Goal: Task Accomplishment & Management: Complete application form

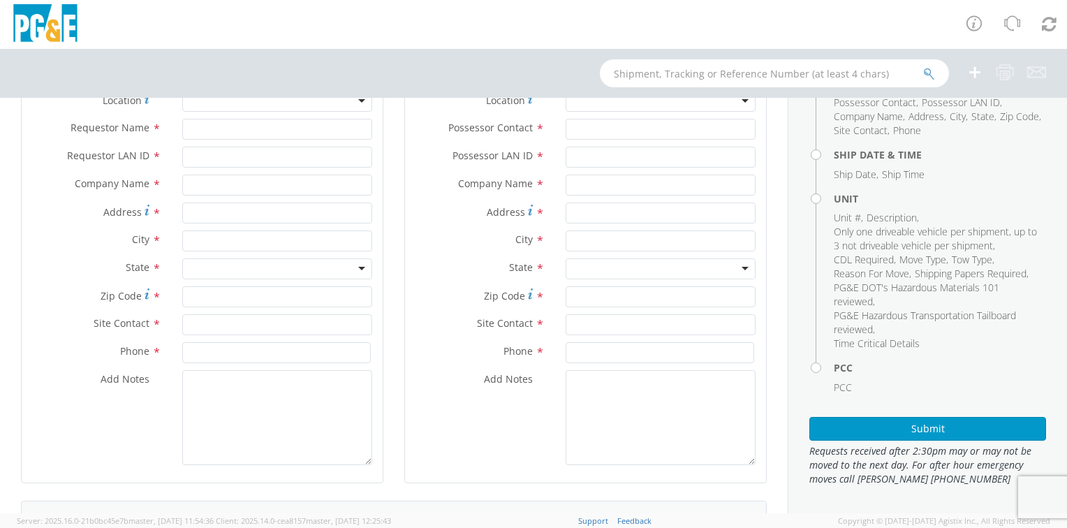
scroll to position [70, 0]
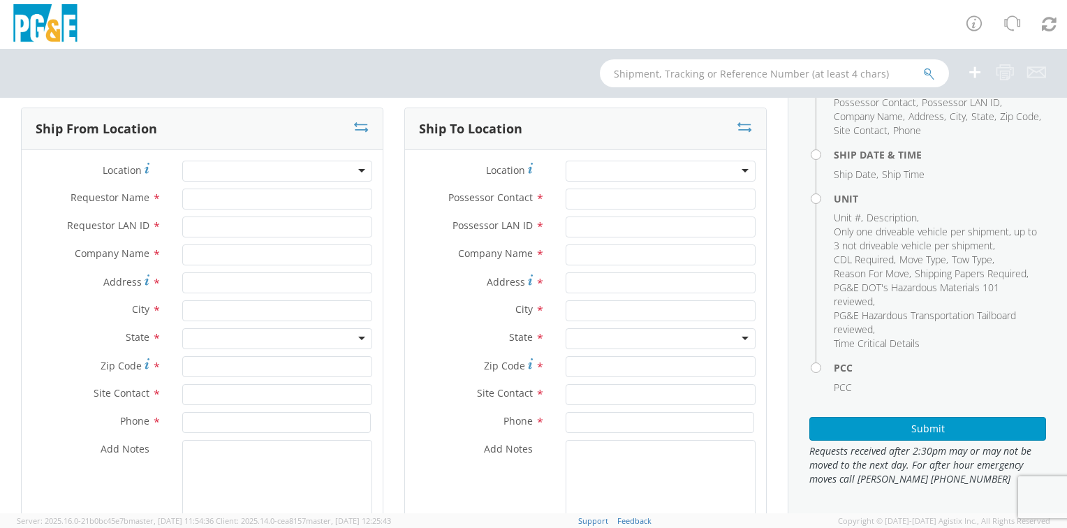
click at [216, 173] on div at bounding box center [277, 171] width 190 height 21
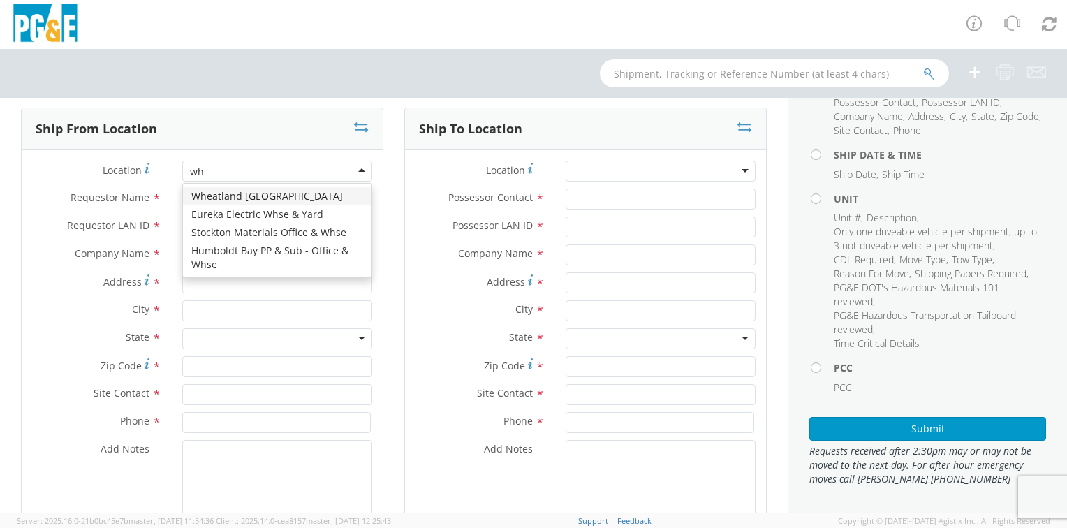
type input "whe"
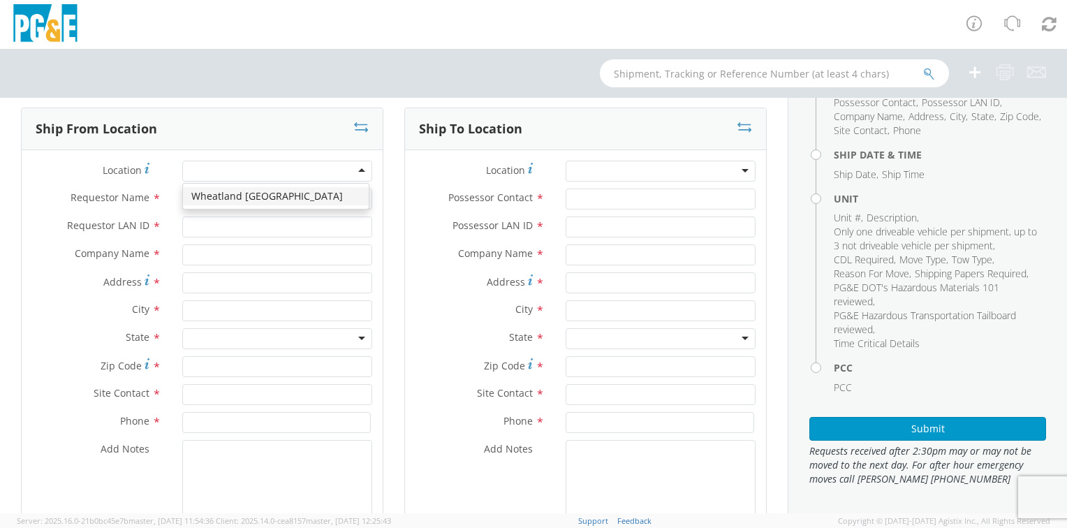
type input "PG&E"
type input "[STREET_ADDRESS]"
type input "Wheatland"
type input "95692"
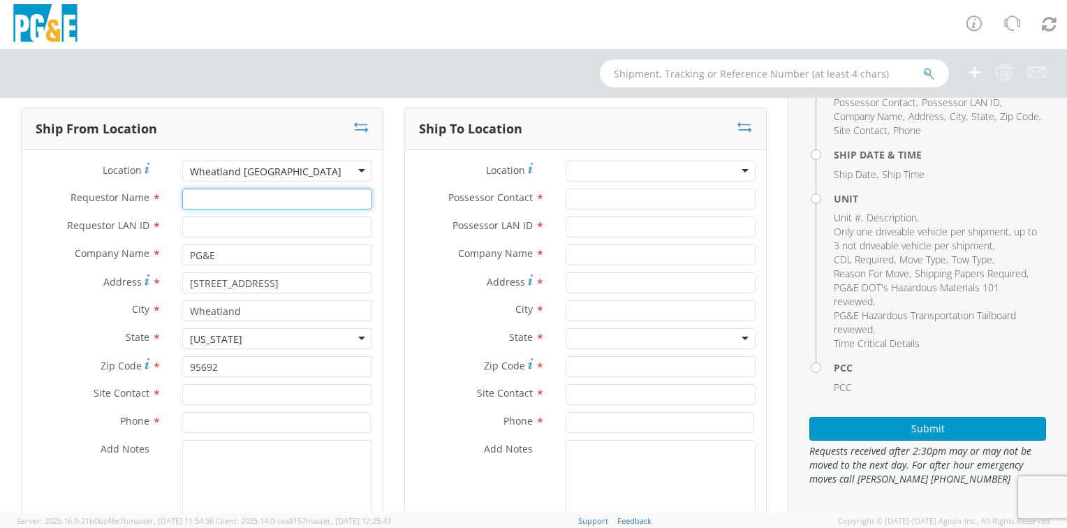
click at [200, 203] on input "Requestor Name *" at bounding box center [277, 199] width 190 height 21
type input "b"
type input "[PERSON_NAME]"
click at [195, 235] on input "Requestor LAN ID *" at bounding box center [277, 226] width 190 height 21
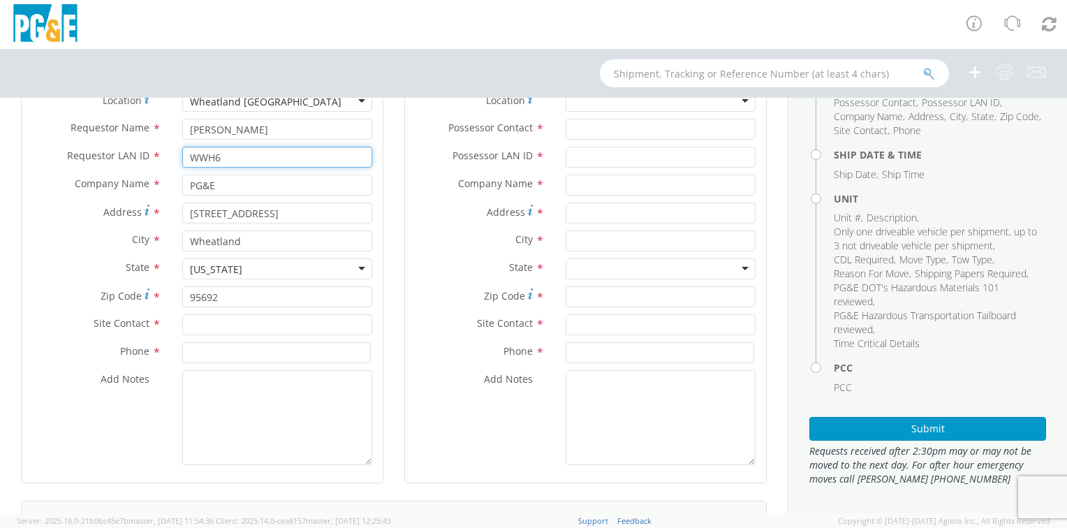
type input "WWH6"
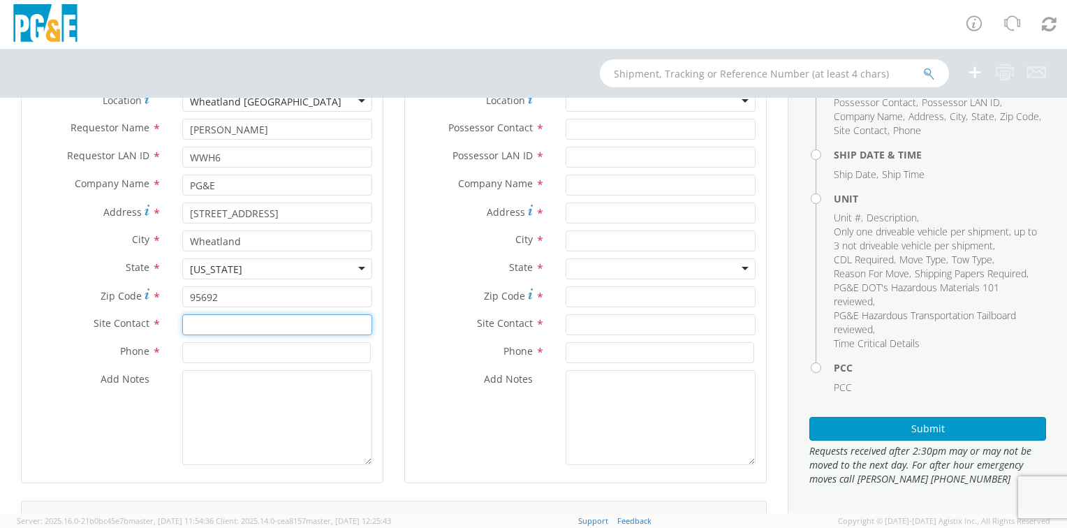
click at [198, 327] on input "text" at bounding box center [277, 324] width 190 height 21
click at [206, 327] on input "DERRI" at bounding box center [277, 324] width 190 height 21
click at [241, 327] on input "[PERSON_NAME] GAL" at bounding box center [277, 324] width 190 height 21
type input "[PERSON_NAME]"
click at [212, 355] on input at bounding box center [276, 352] width 189 height 21
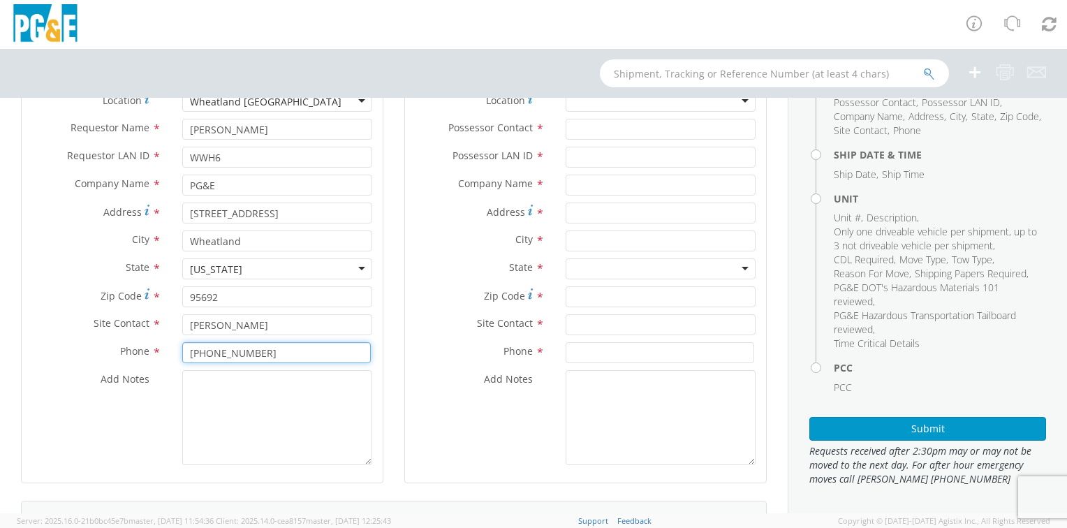
type input "[PHONE_NUMBER]"
click at [195, 388] on textarea "Add Notes *" at bounding box center [277, 417] width 190 height 95
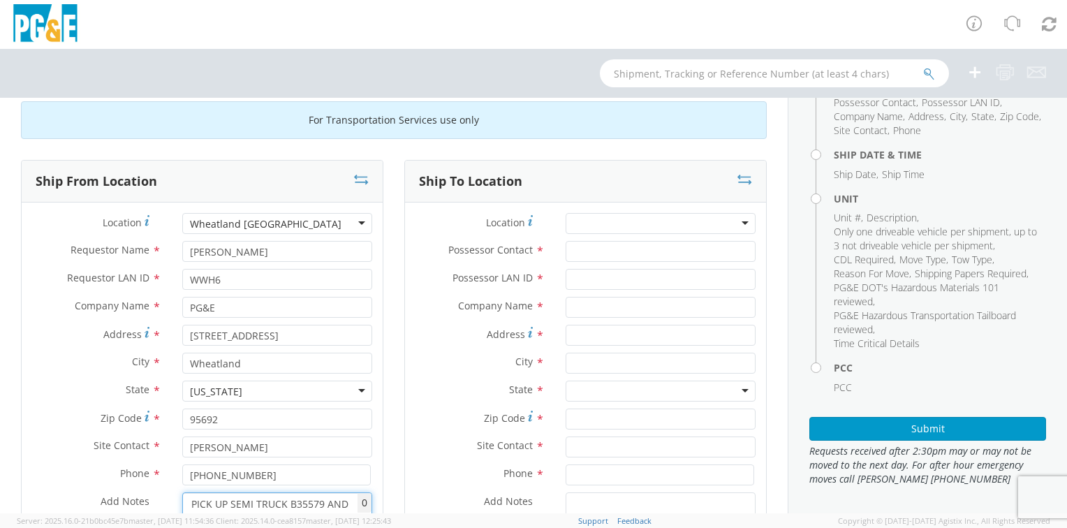
scroll to position [0, 0]
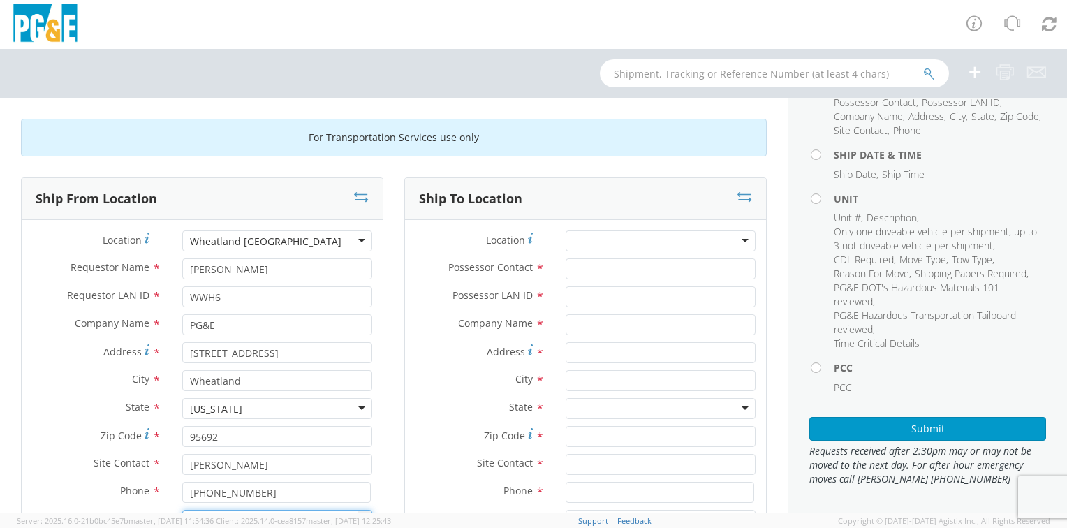
type textarea "PICK UP SEMI TRUCK B35579 AND FLATBED TRAILER 07J077 AT [GEOGRAPHIC_DATA] DELIV…"
click at [635, 246] on div at bounding box center [661, 240] width 190 height 21
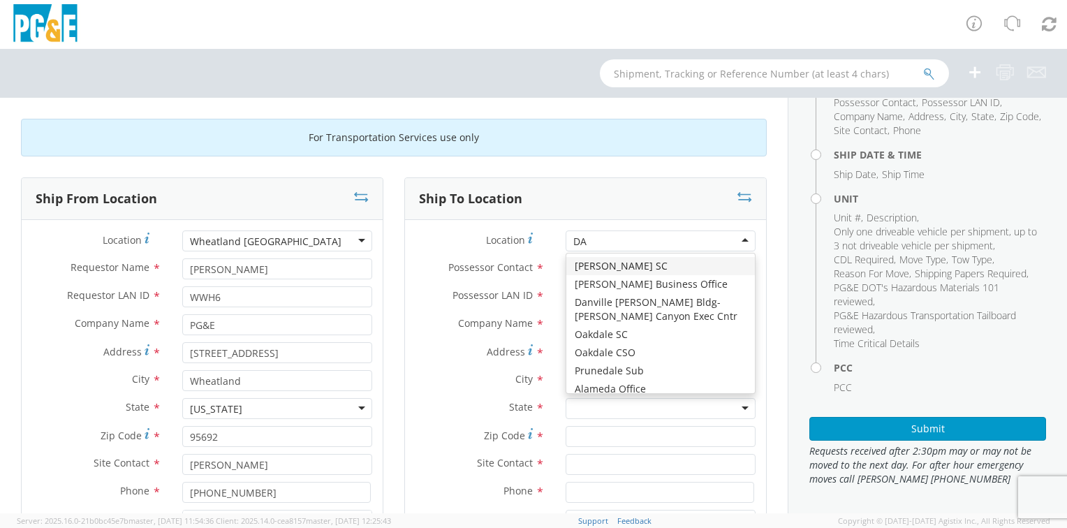
type input "DAV"
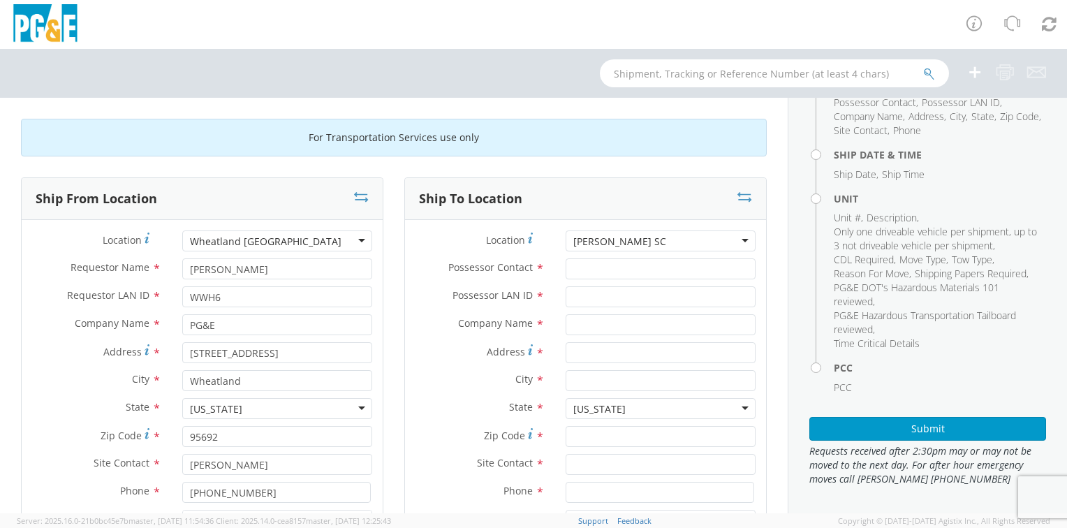
type input "PG&E"
type input "[STREET_ADDRESS]"
type input "[PERSON_NAME]"
type input "95616"
click at [582, 267] on input "Possessor Contact *" at bounding box center [661, 268] width 190 height 21
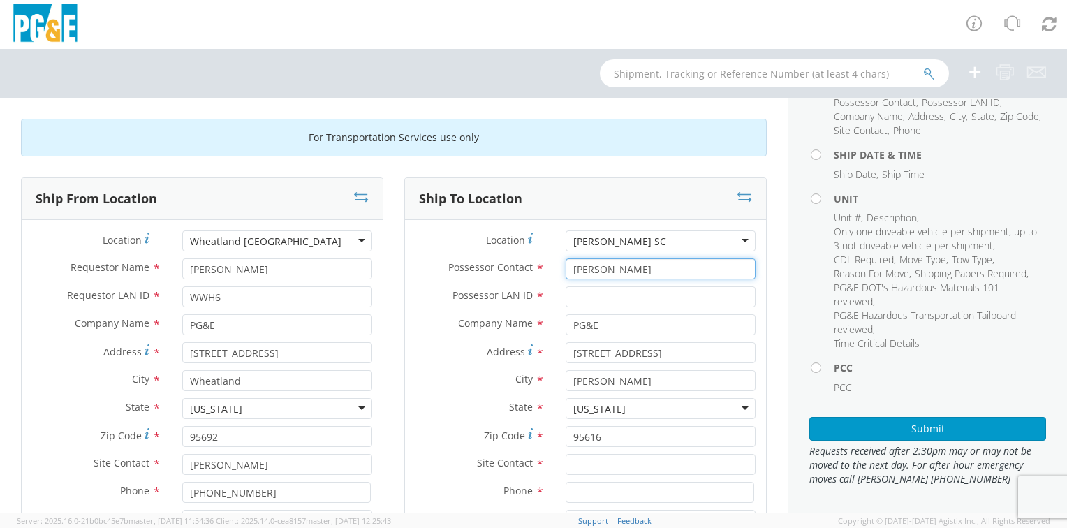
type input "[PERSON_NAME]"
click at [591, 302] on input "Possessor LAN ID *" at bounding box center [661, 296] width 190 height 21
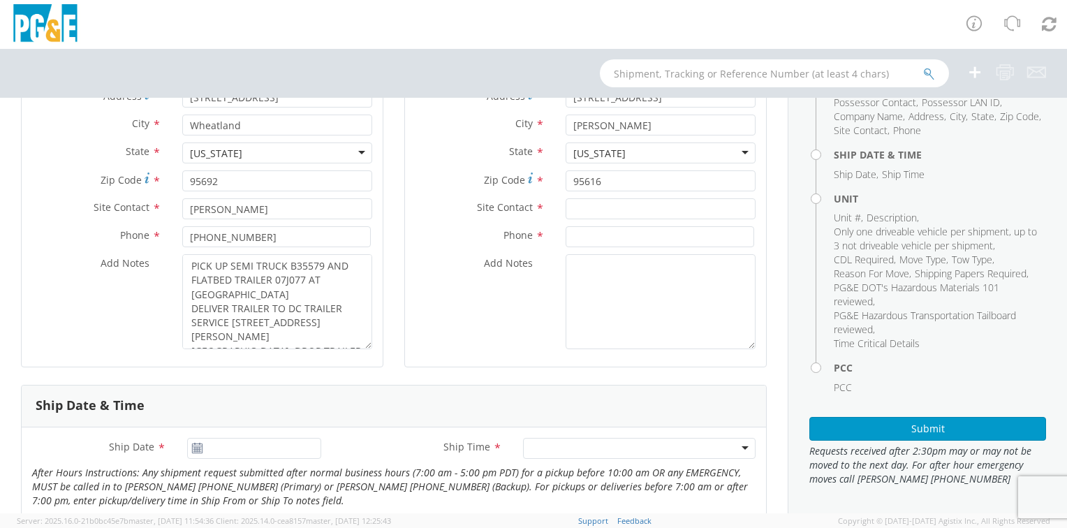
scroll to position [279, 0]
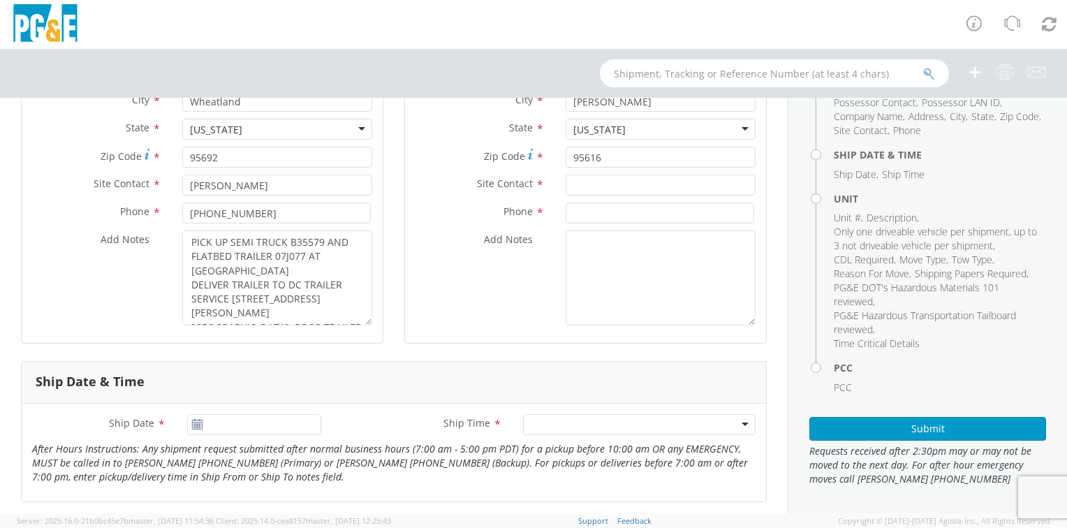
type input "WWH6"
click at [585, 187] on input "text" at bounding box center [661, 185] width 190 height 21
type input "[PERSON_NAME]"
click at [587, 212] on input at bounding box center [660, 213] width 189 height 21
type input "[PHONE_NUMBER]"
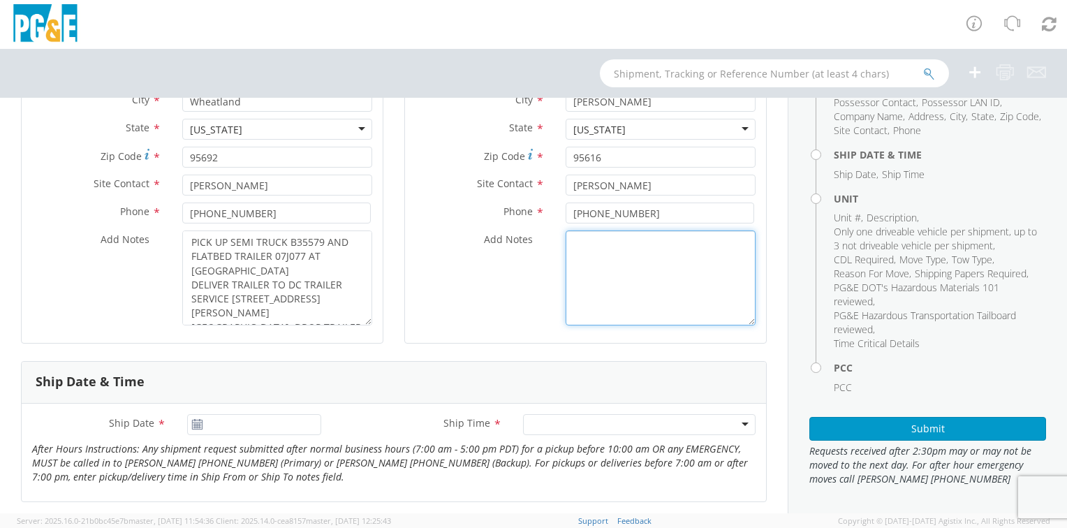
click at [568, 239] on textarea "Add Notes *" at bounding box center [661, 277] width 190 height 95
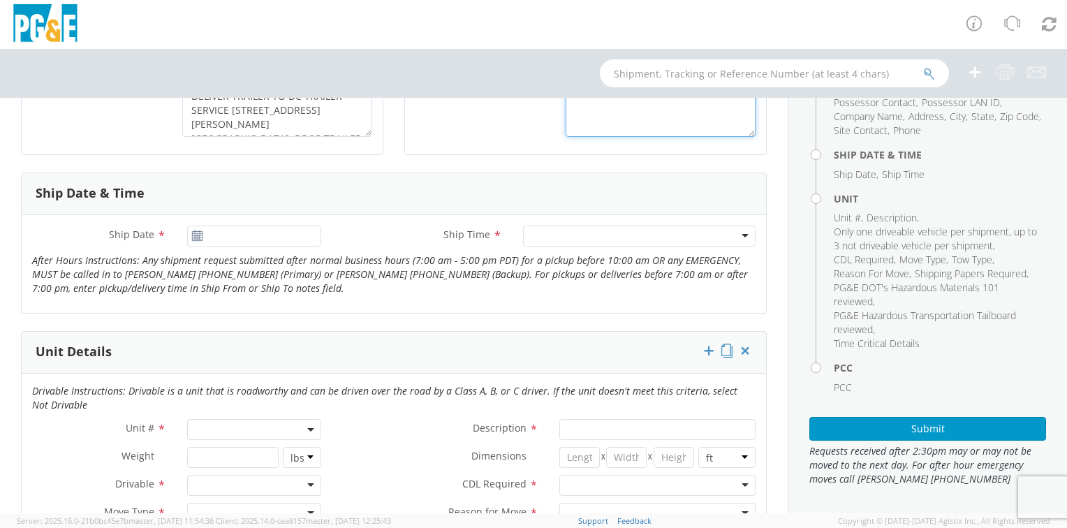
scroll to position [489, 0]
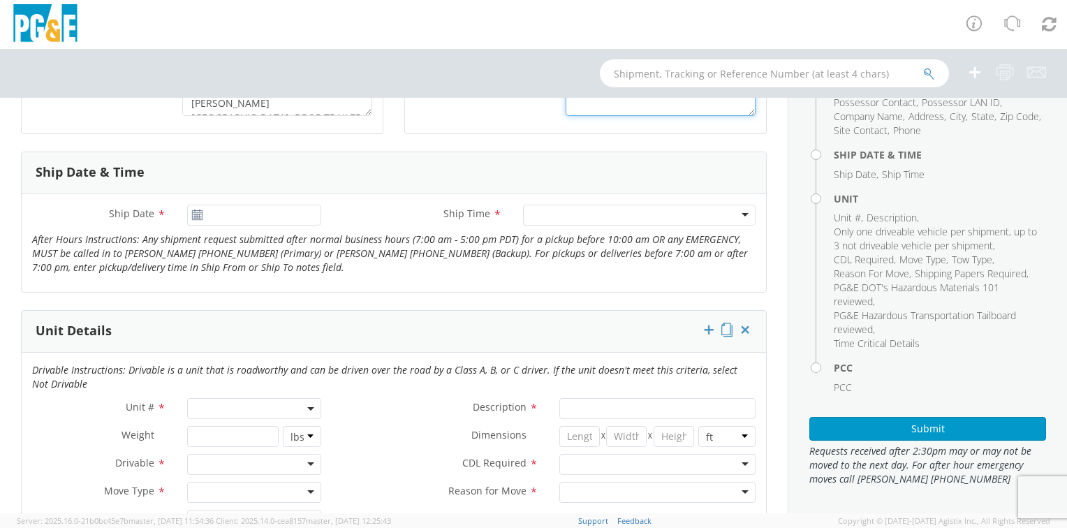
type textarea "DELIVER SEMI B35579 TO [PERSON_NAME] SERVICE CENTER"
click at [226, 214] on input "[DATE]" at bounding box center [254, 215] width 134 height 21
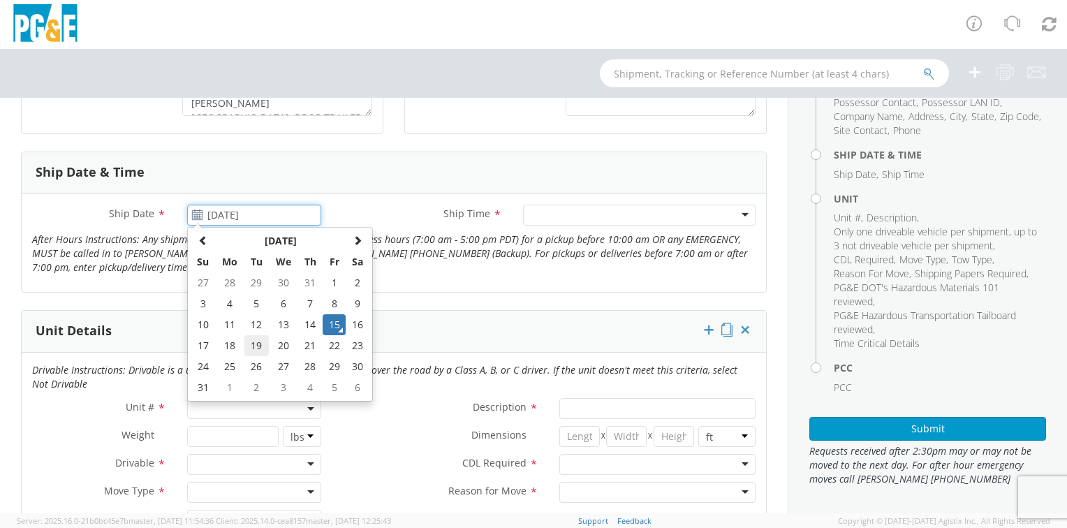
click at [260, 344] on td "19" at bounding box center [256, 345] width 24 height 21
type input "[DATE]"
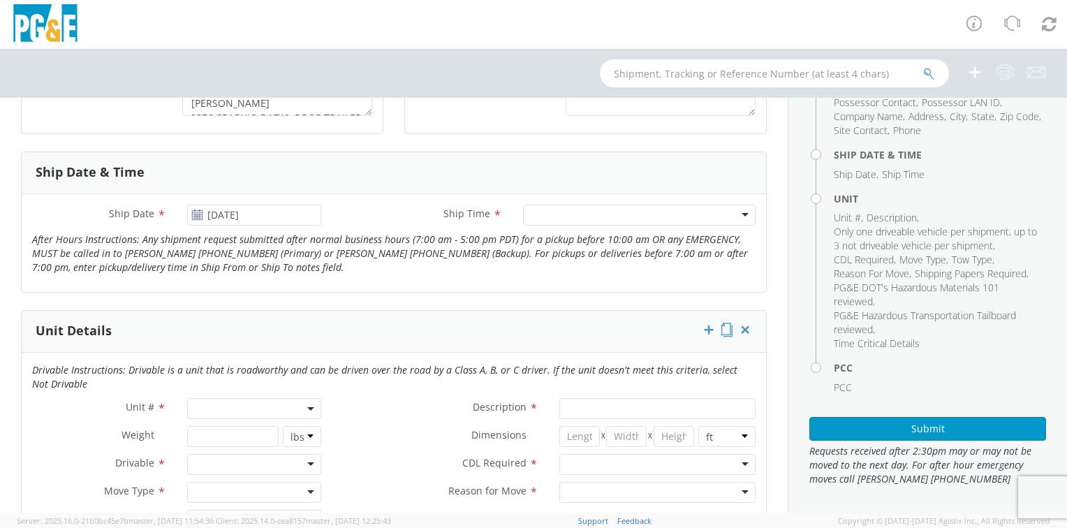
click at [592, 218] on div at bounding box center [639, 215] width 233 height 21
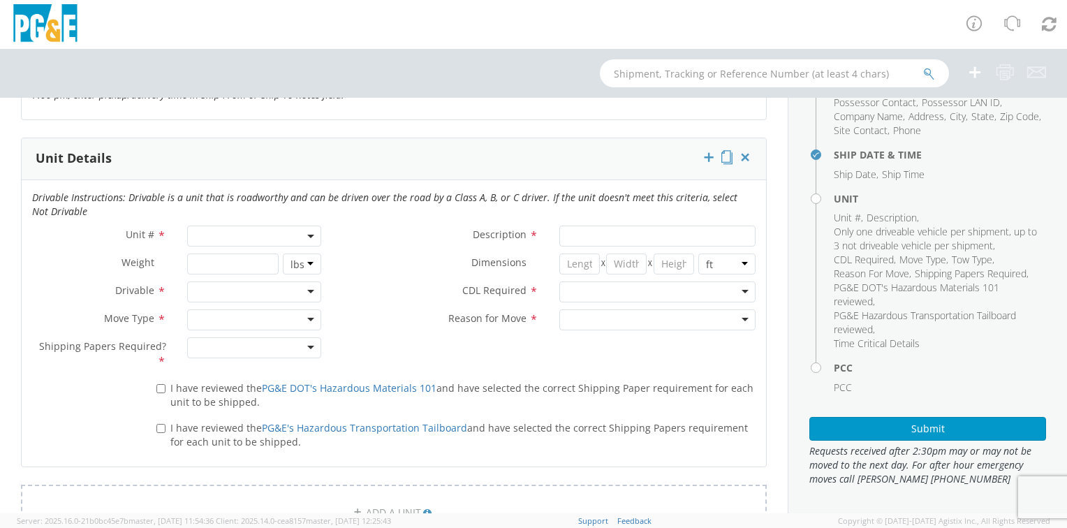
scroll to position [698, 0]
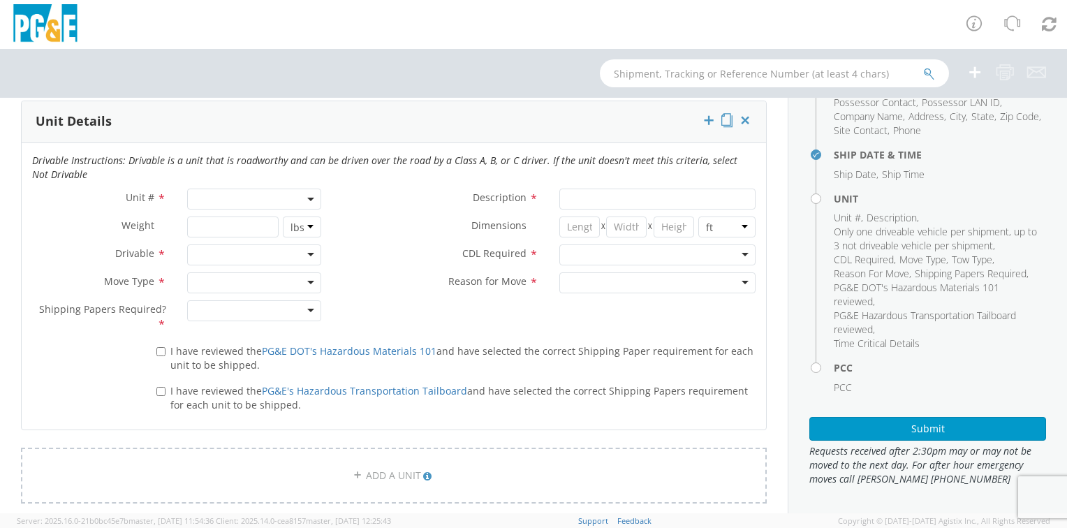
click at [230, 200] on span at bounding box center [254, 199] width 134 height 21
click at [210, 219] on input "search" at bounding box center [253, 222] width 125 height 21
type input "B35579"
type input "TRUCK; TRACTOR-SEMI 6X4"
type input "56000"
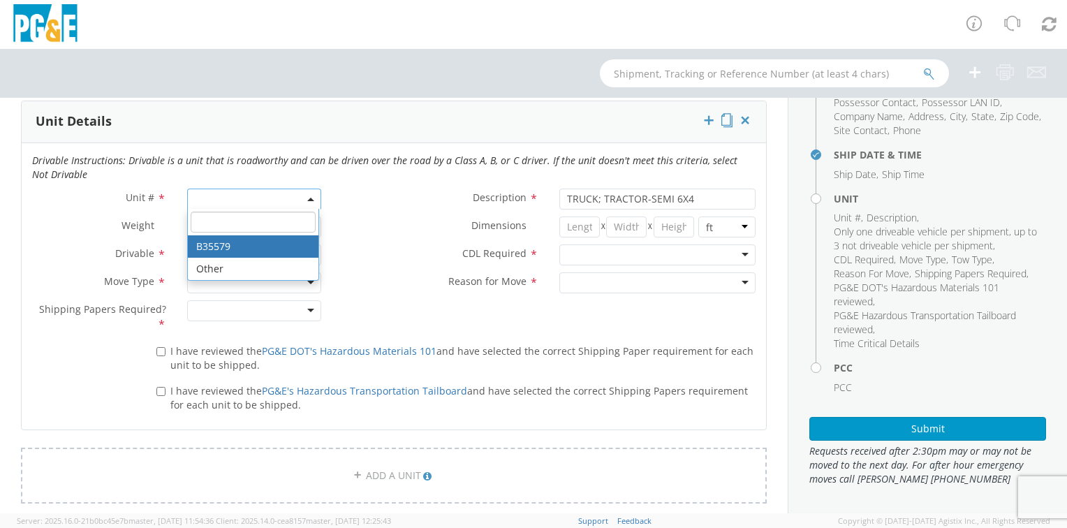
select select "B35579"
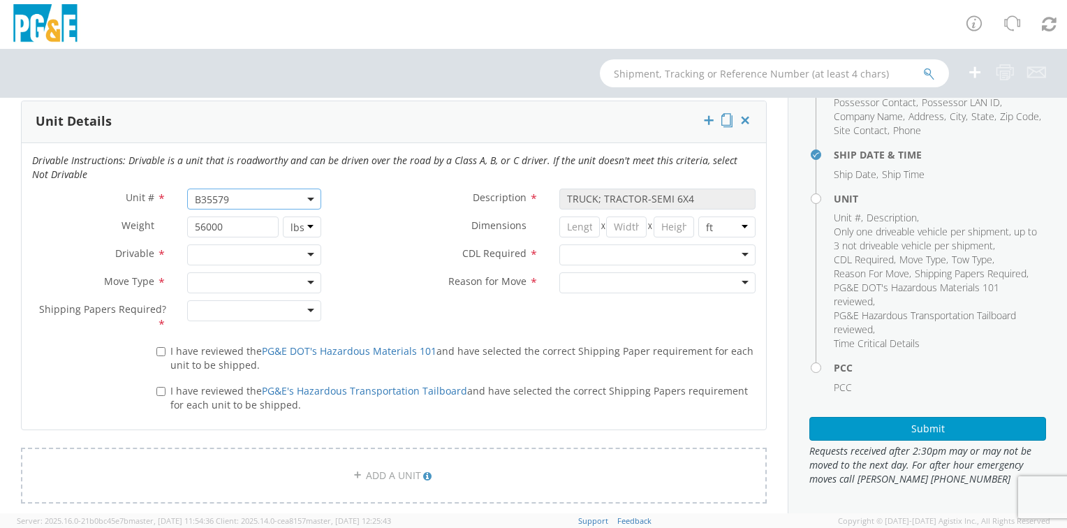
click at [209, 254] on div at bounding box center [254, 254] width 134 height 21
click at [210, 279] on div at bounding box center [254, 282] width 134 height 21
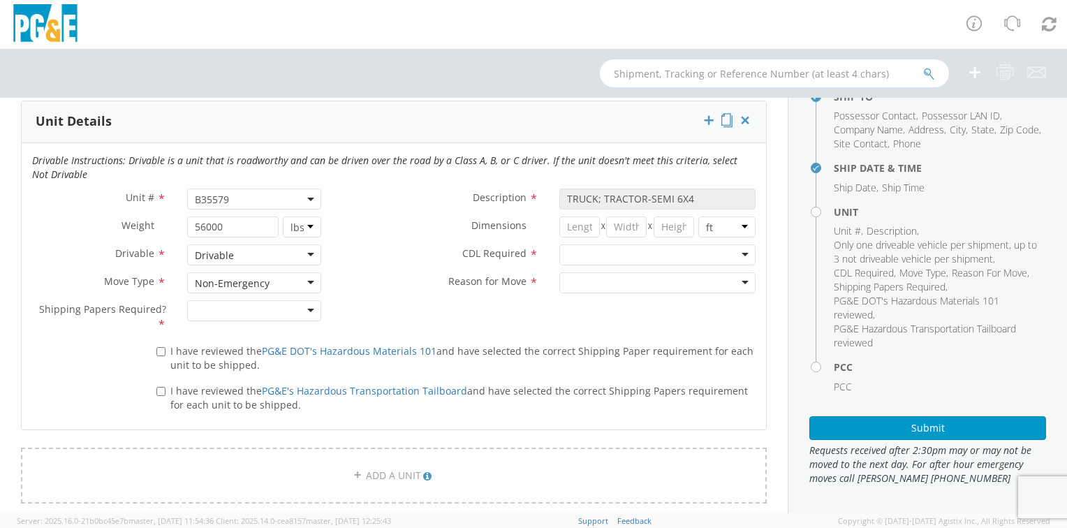
scroll to position [138, 0]
click at [228, 306] on div at bounding box center [254, 310] width 134 height 21
click at [161, 347] on input "I have reviewed the PG&E DOT's Hazardous Materials 101 and have selected the co…" at bounding box center [160, 351] width 9 height 9
checkbox input "true"
click at [158, 388] on input "I have reviewed the PG&E's Hazardous Transportation Tailboard and have selected…" at bounding box center [160, 391] width 9 height 9
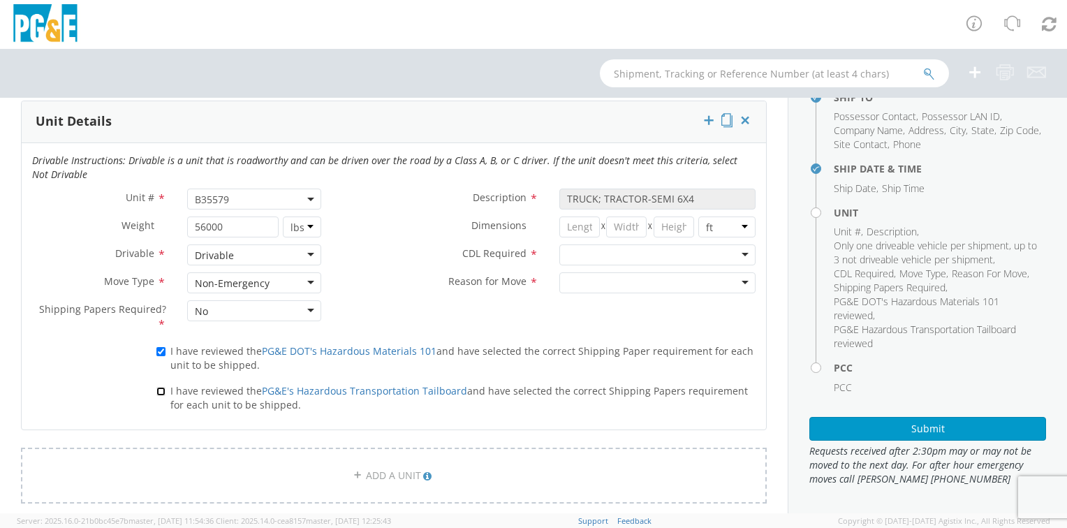
checkbox input "true"
click at [610, 260] on div at bounding box center [657, 254] width 196 height 21
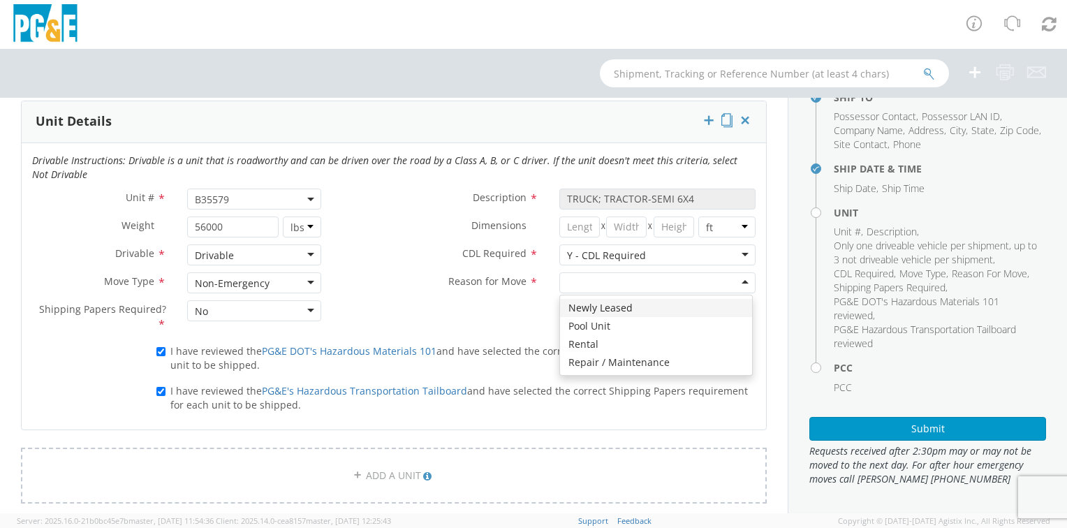
click at [603, 285] on div at bounding box center [657, 282] width 196 height 21
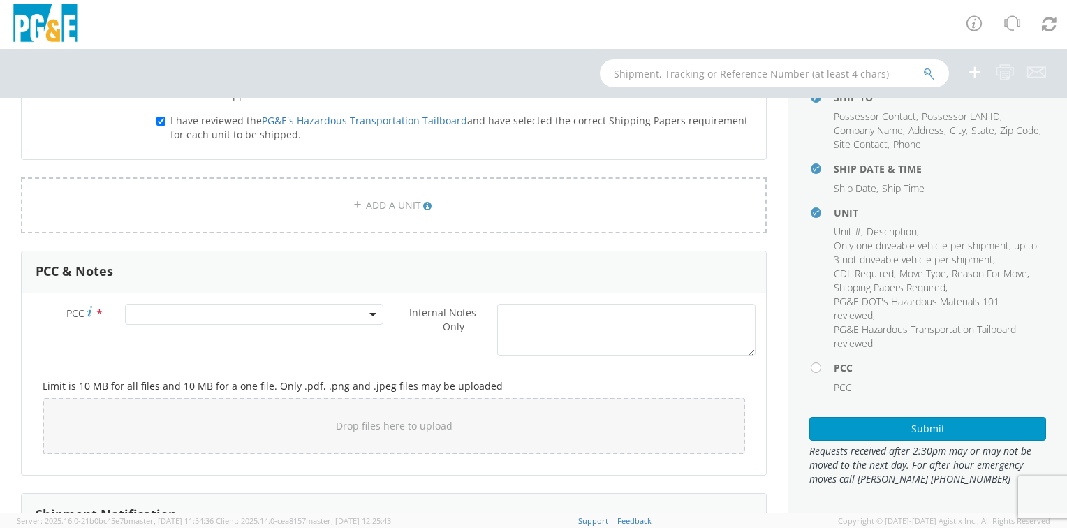
scroll to position [978, 0]
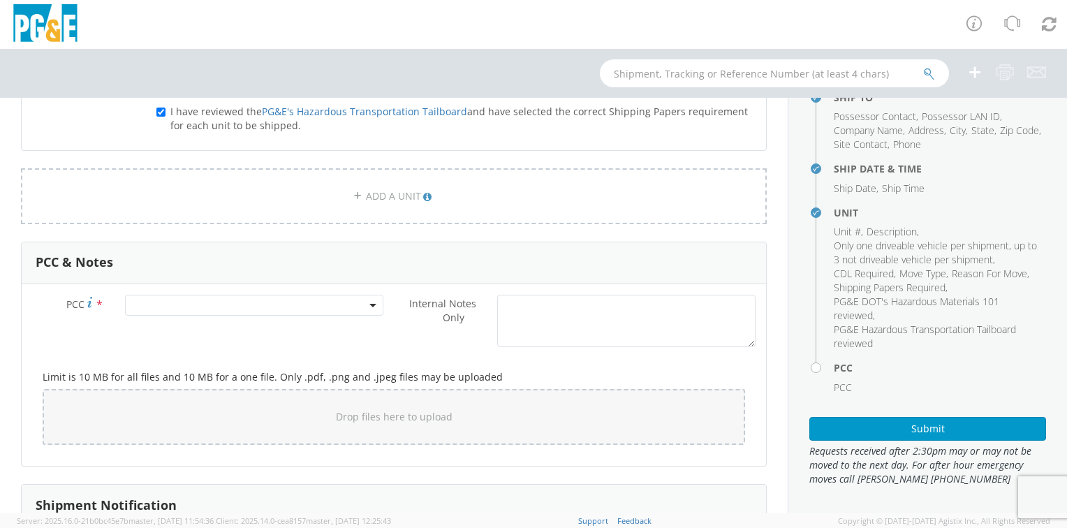
click at [181, 305] on span at bounding box center [254, 305] width 258 height 21
click at [176, 329] on input "number" at bounding box center [251, 328] width 247 height 21
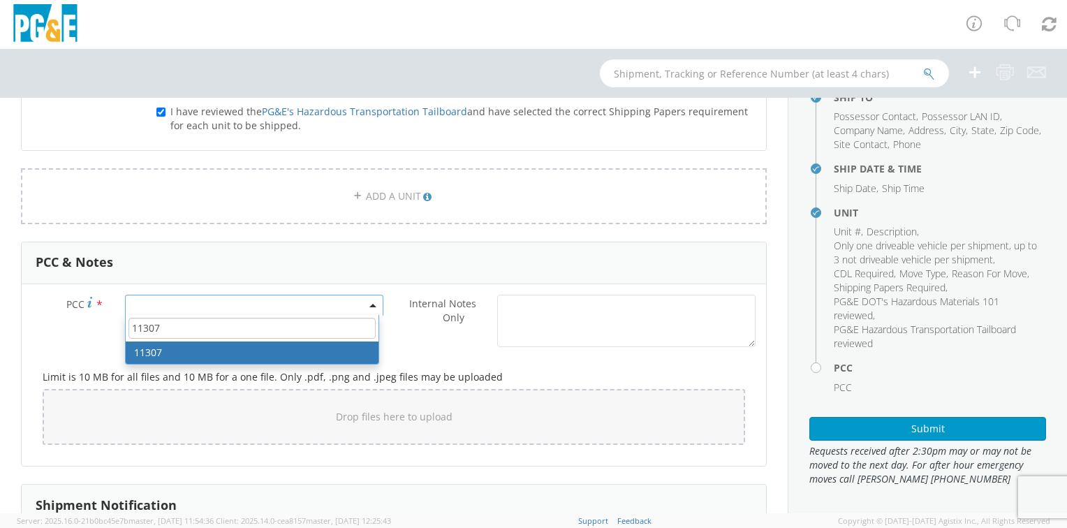
type input "11307"
select select "11307"
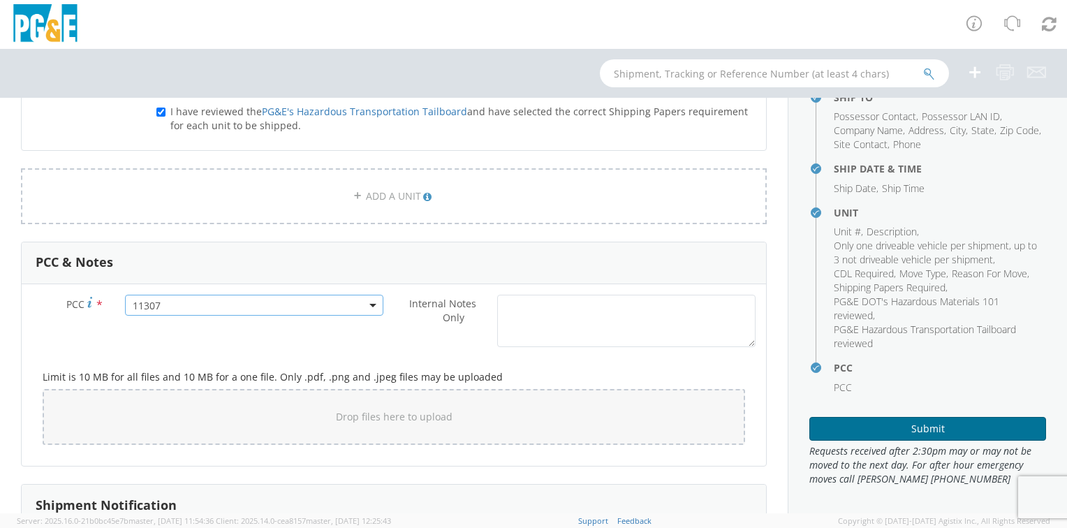
click at [883, 430] on button "Submit" at bounding box center [927, 429] width 237 height 24
